Goal: Task Accomplishment & Management: Manage account settings

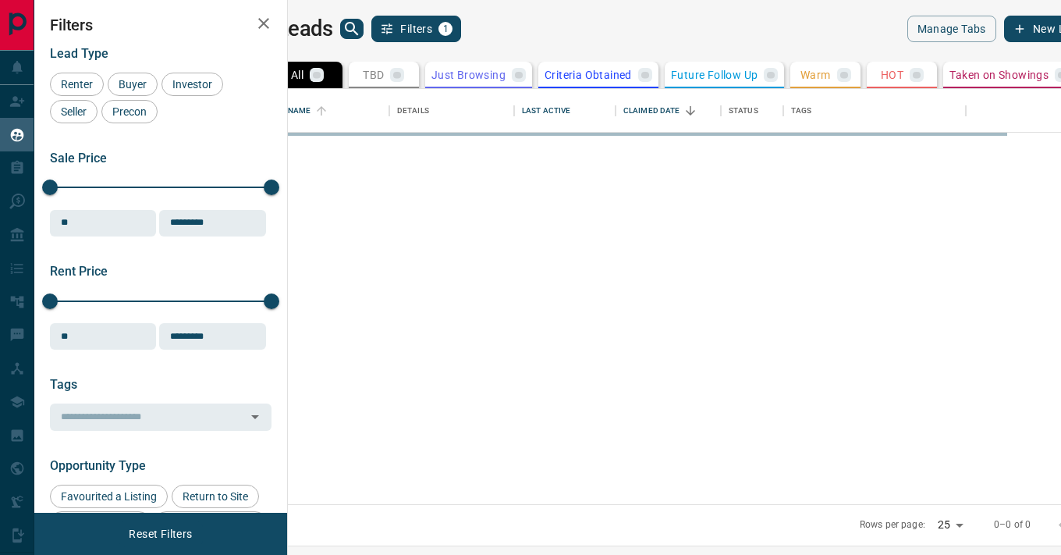
scroll to position [415, 766]
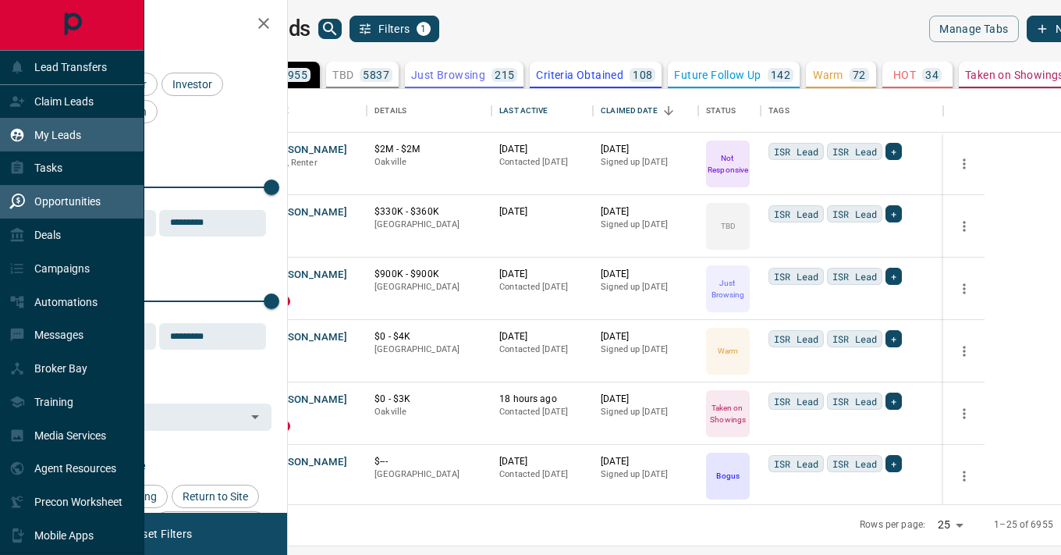
click at [69, 202] on p "Opportunities" at bounding box center [67, 201] width 66 height 12
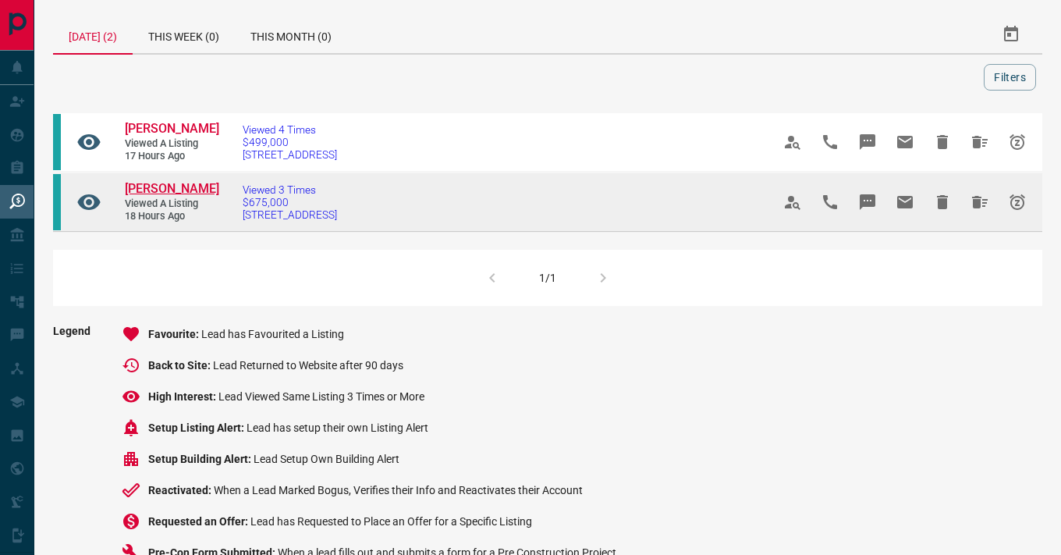
click at [179, 187] on span "[PERSON_NAME]" at bounding box center [172, 188] width 94 height 15
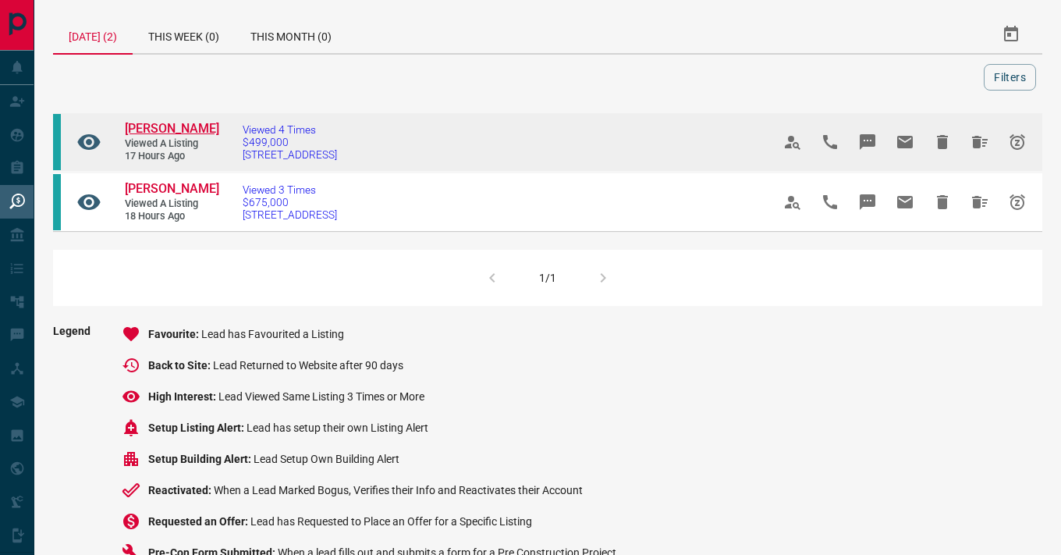
click at [155, 126] on span "[PERSON_NAME]" at bounding box center [172, 128] width 94 height 15
click at [1016, 138] on icon "Snooze" at bounding box center [1017, 142] width 19 height 19
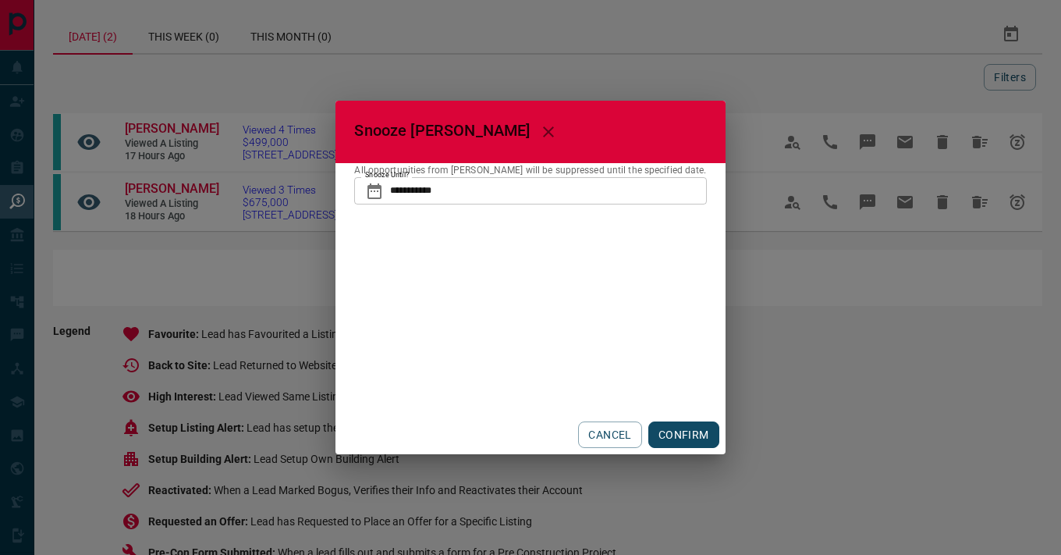
click at [512, 194] on input "**********" at bounding box center [548, 190] width 316 height 27
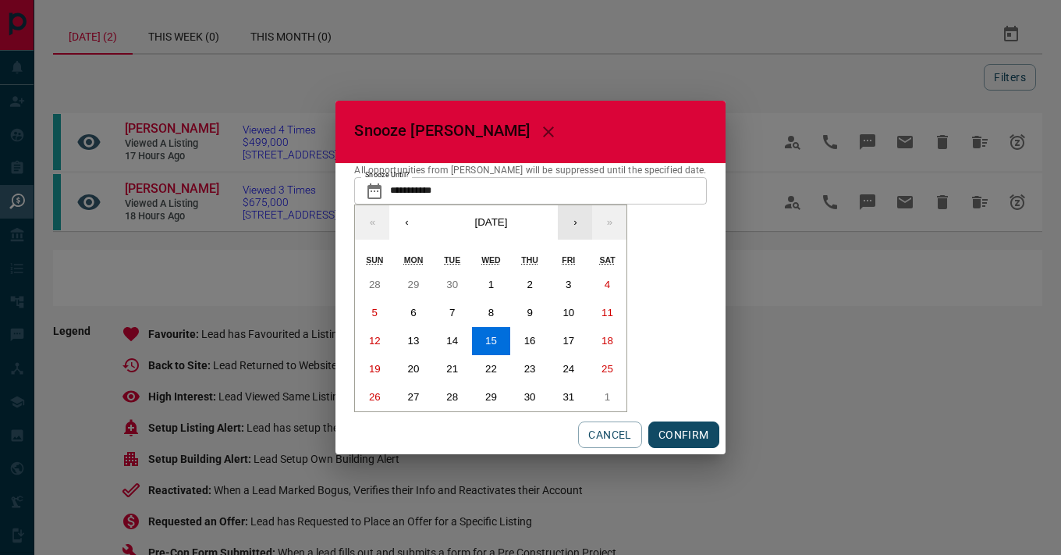
click at [585, 222] on button "›" at bounding box center [575, 222] width 34 height 34
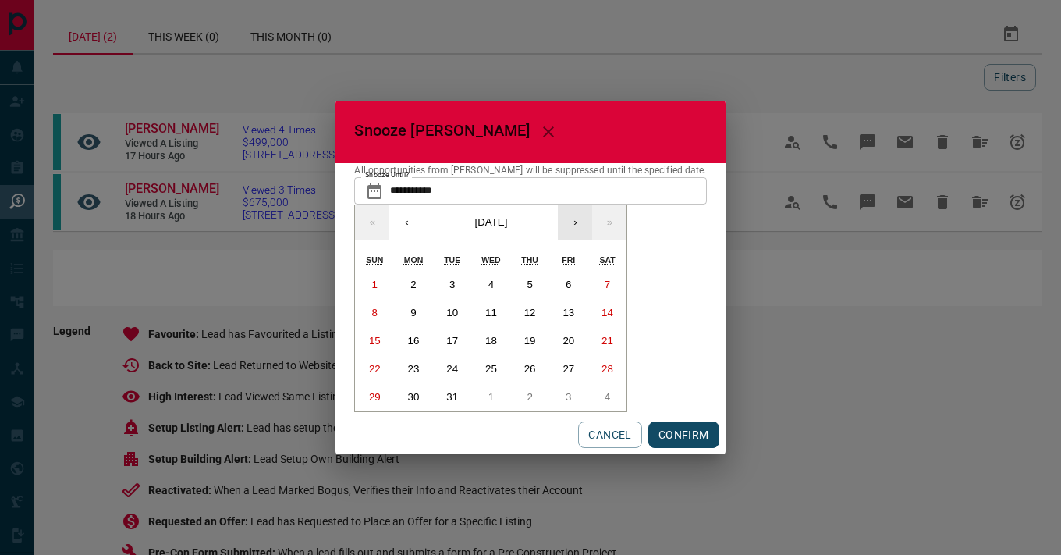
click at [585, 222] on button "›" at bounding box center [575, 222] width 34 height 34
click at [571, 280] on abbr "1" at bounding box center [568, 285] width 5 height 12
type input "**********"
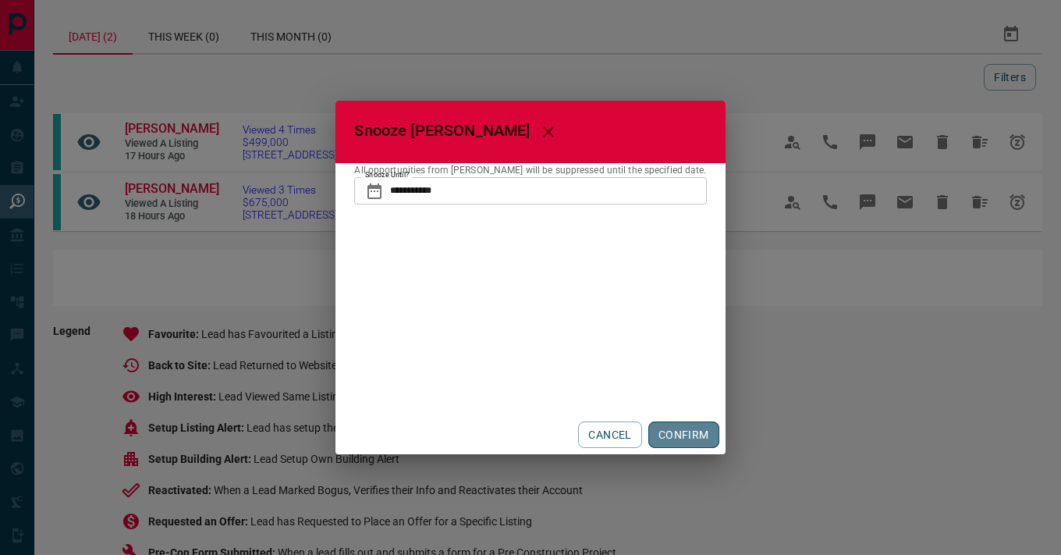
click at [666, 431] on button "CONFIRM" at bounding box center [683, 434] width 71 height 27
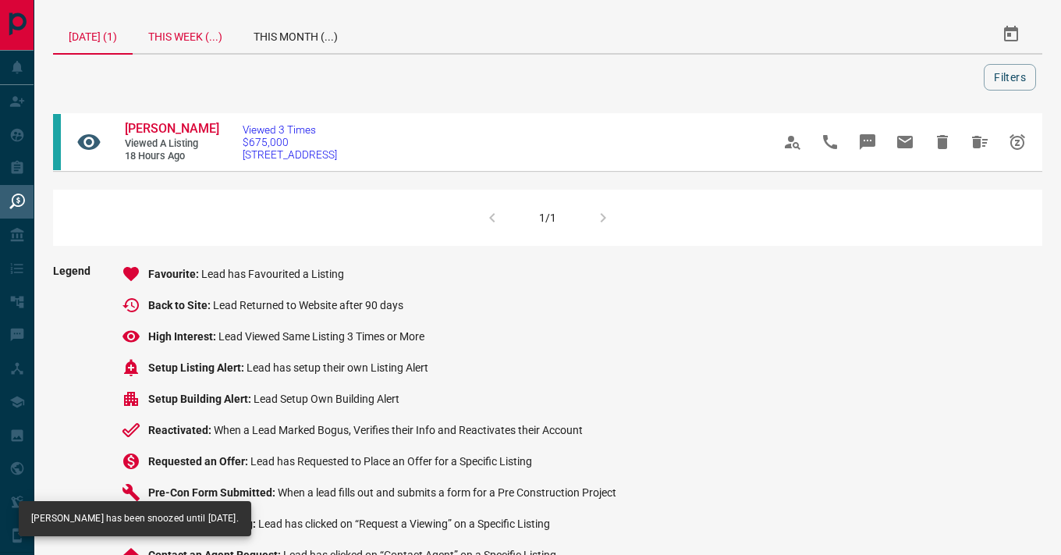
click at [199, 37] on div "This Week (...)" at bounding box center [185, 34] width 105 height 37
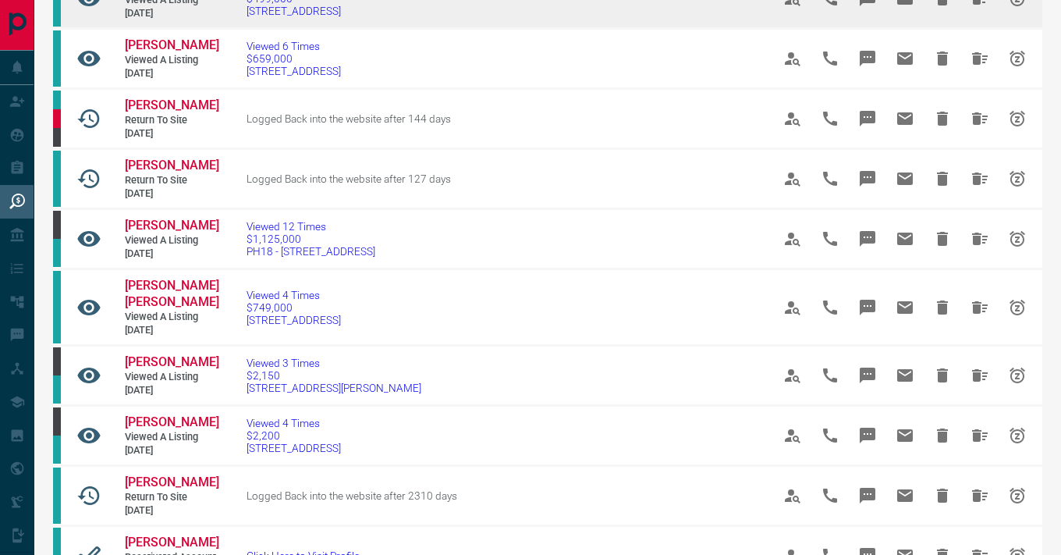
scroll to position [273, 0]
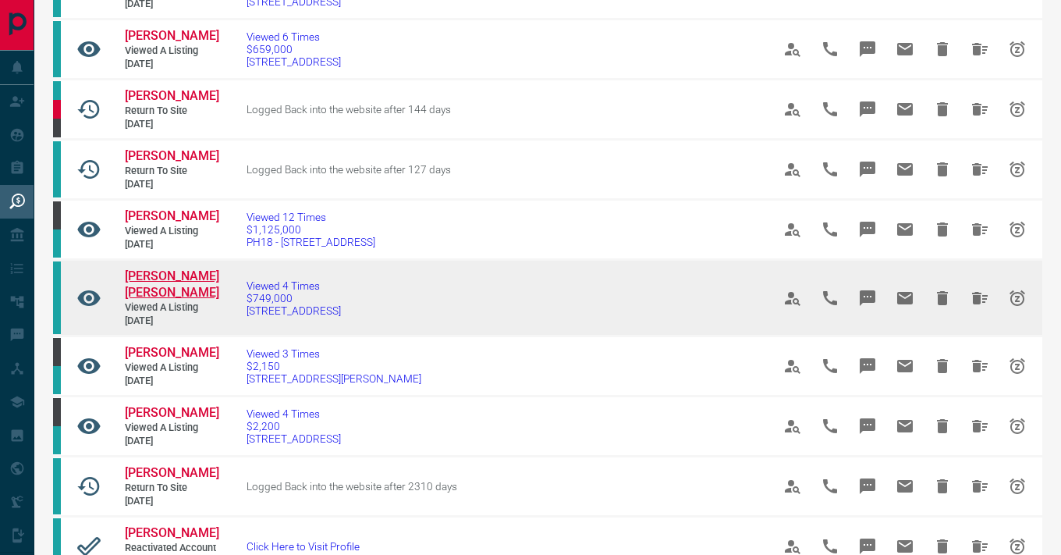
click at [168, 272] on span "[PERSON_NAME] [PERSON_NAME]" at bounding box center [172, 283] width 94 height 31
click at [1015, 293] on icon "Snooze" at bounding box center [1018, 298] width 16 height 16
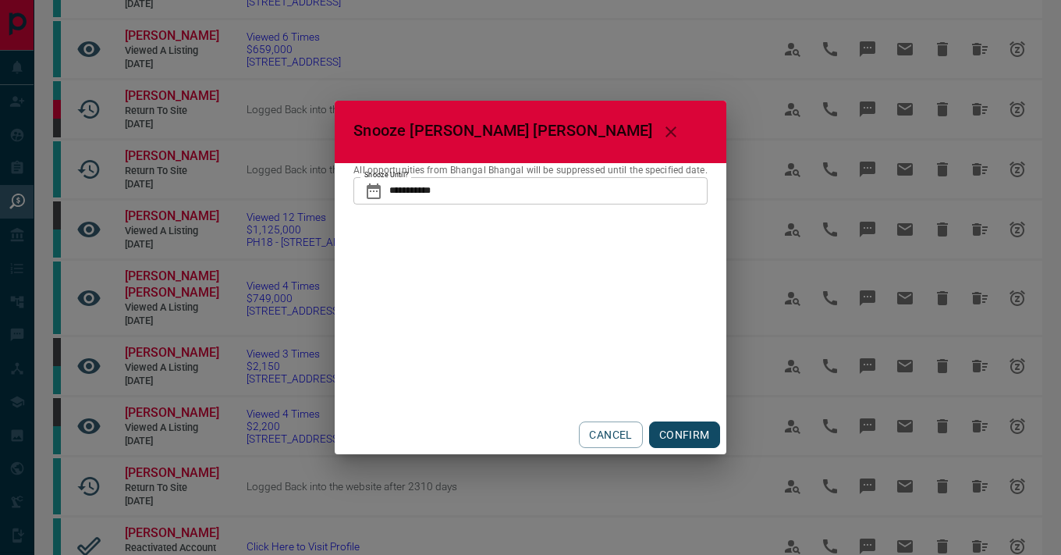
drag, startPoint x: 605, startPoint y: 426, endPoint x: 462, endPoint y: 330, distance: 172.0
click at [605, 426] on button "CANCEL" at bounding box center [610, 434] width 63 height 27
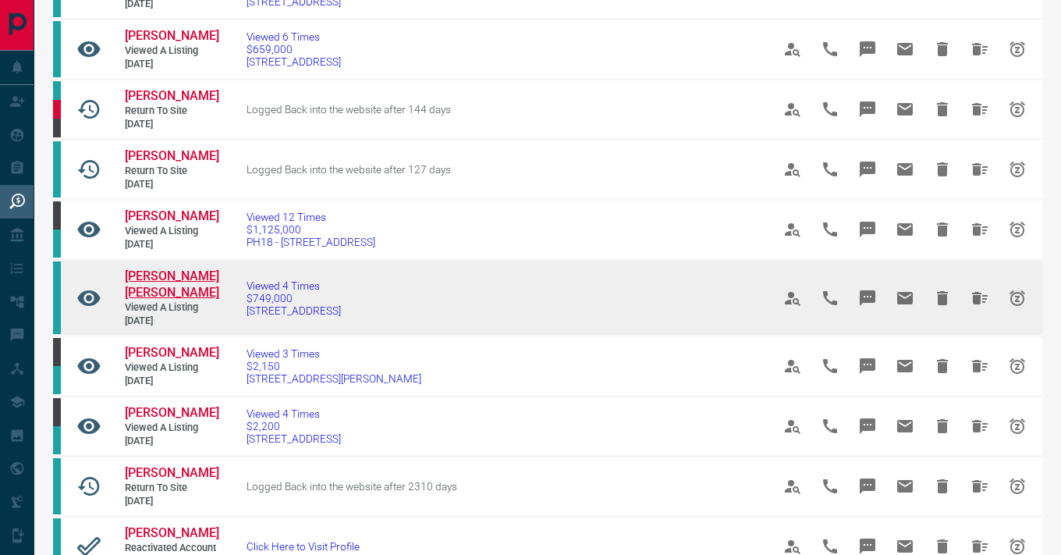
click at [172, 270] on span "[PERSON_NAME] [PERSON_NAME]" at bounding box center [172, 283] width 94 height 31
